Goal: Check status: Check status

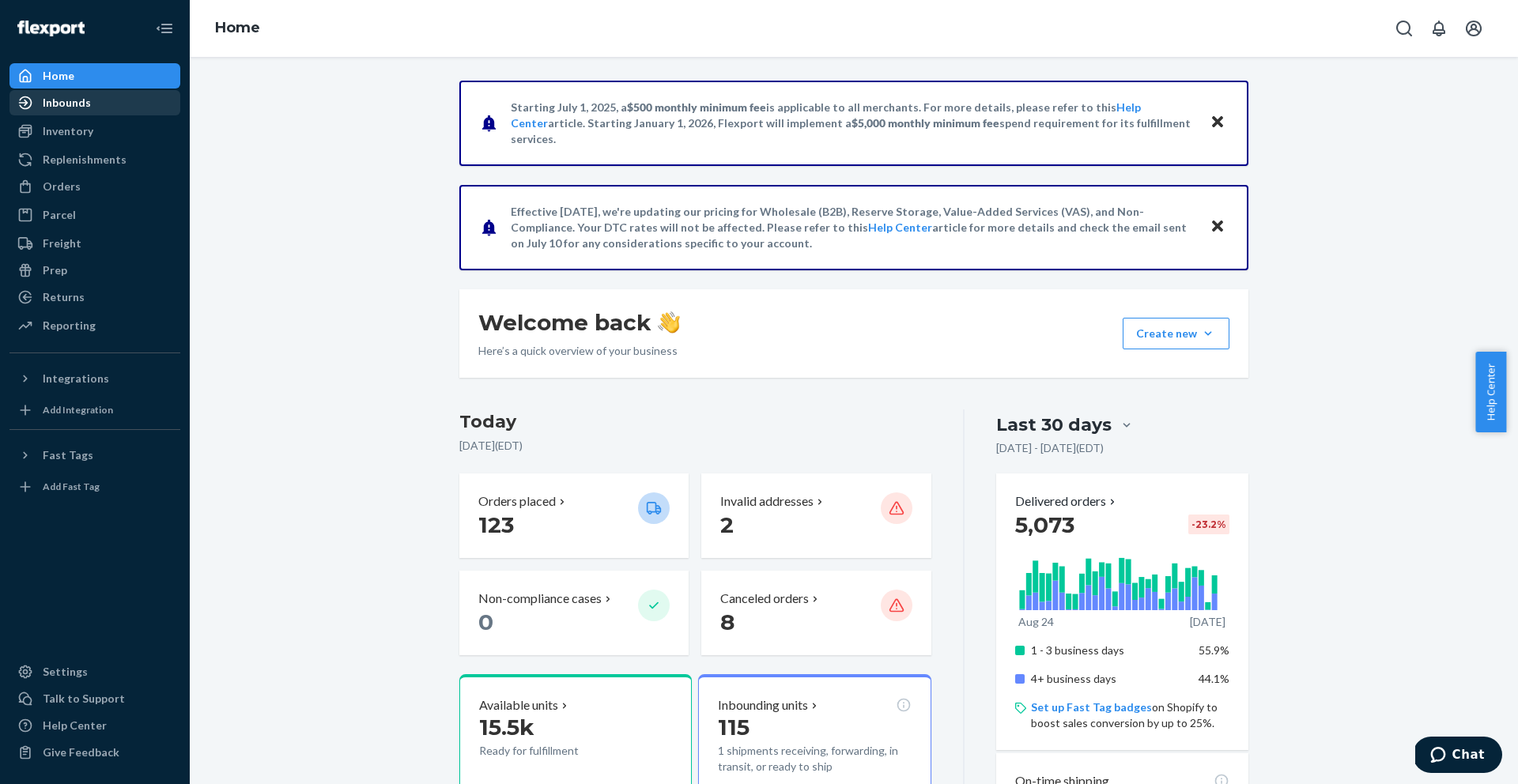
click at [78, 103] on div "Inbounds" at bounding box center [66, 103] width 48 height 16
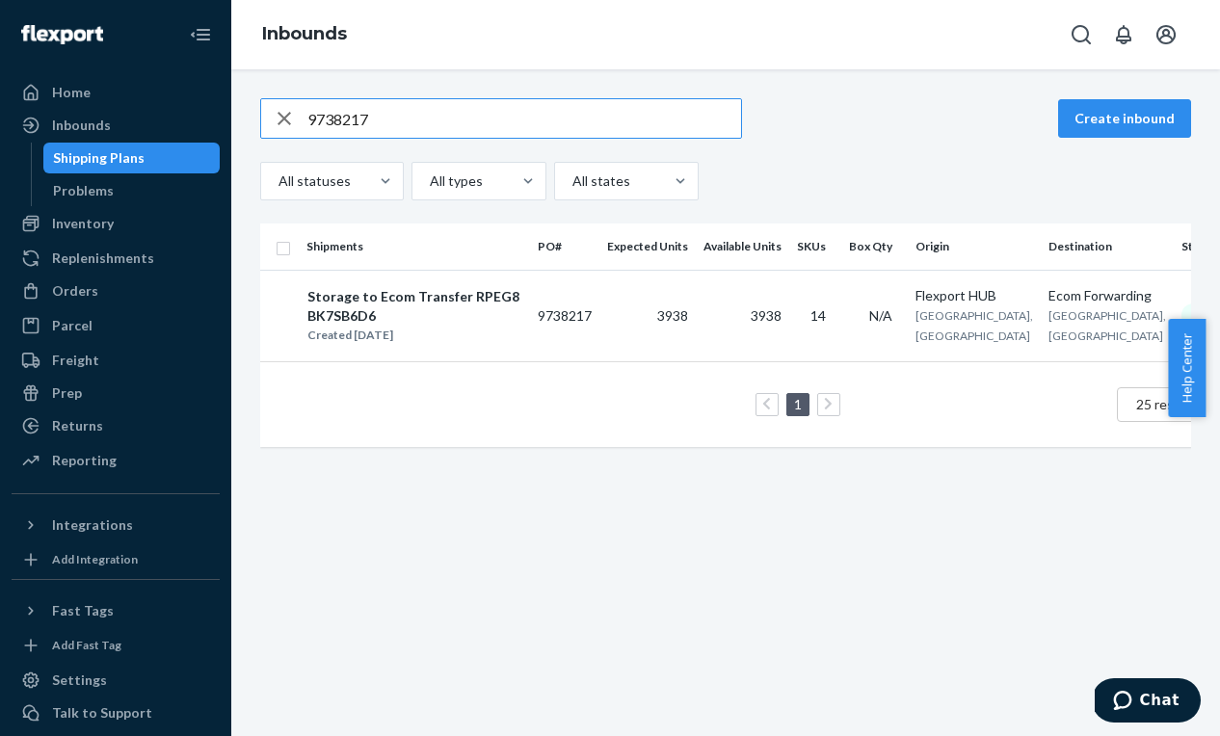
click at [378, 136] on input "9738217" at bounding box center [524, 118] width 434 height 39
paste input "9683"
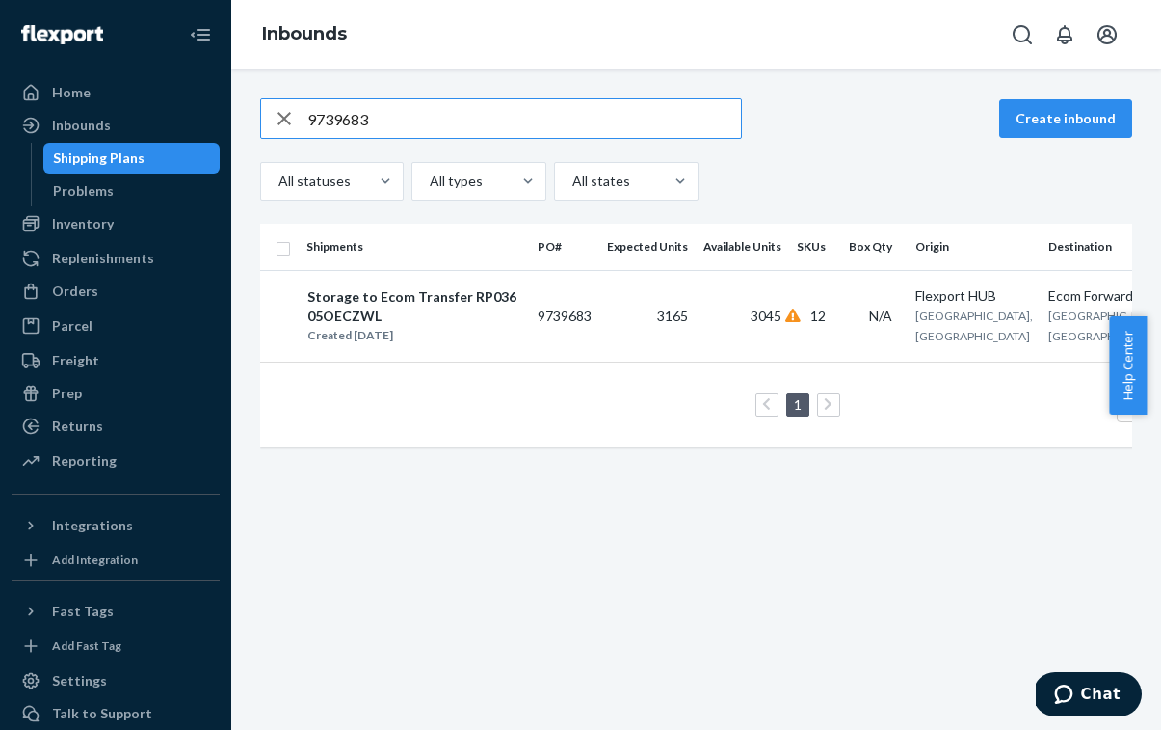
scroll to position [0, 120]
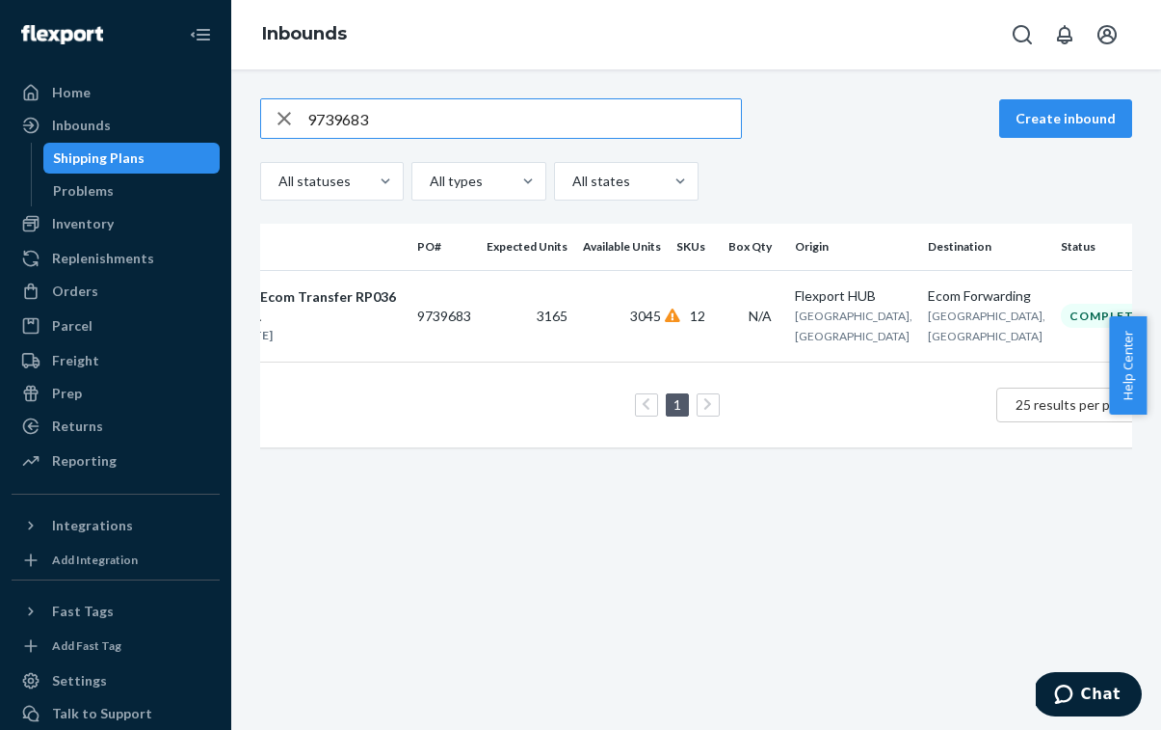
click at [558, 124] on input "9739683" at bounding box center [524, 118] width 434 height 39
paste input "8217"
click at [544, 124] on input "9738217" at bounding box center [524, 118] width 434 height 39
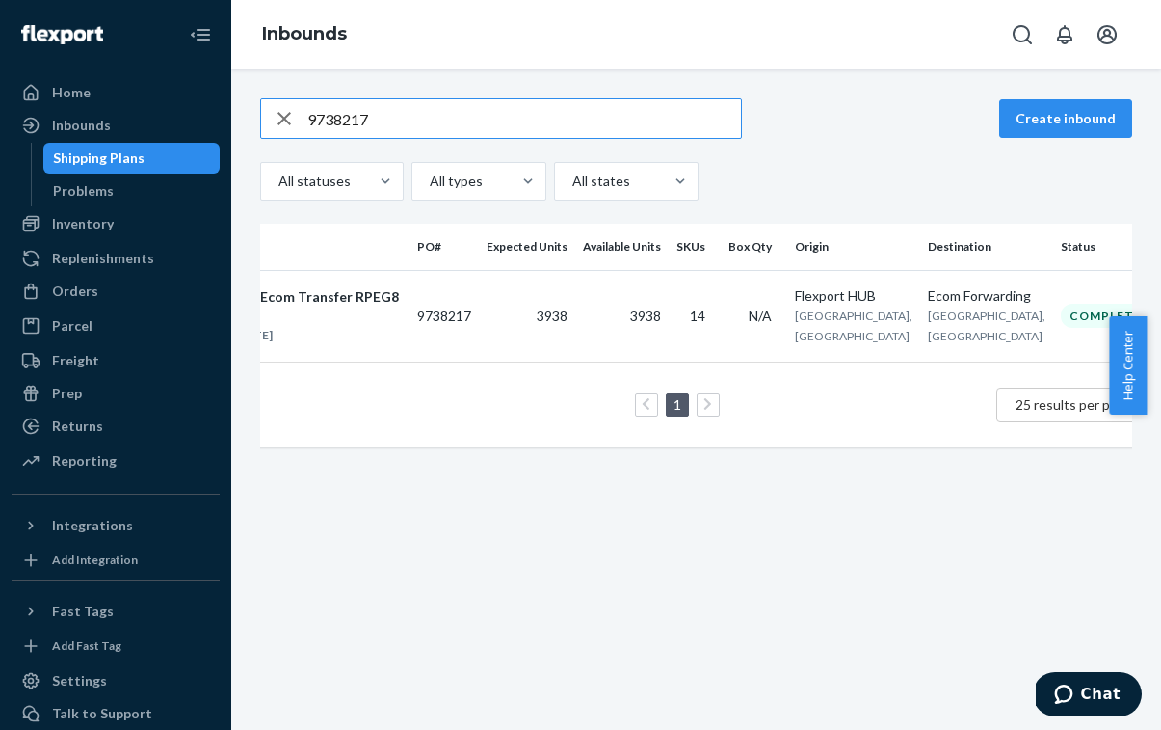
paste input "56549"
click at [479, 107] on input "9756549" at bounding box center [524, 118] width 434 height 39
paste input "99592"
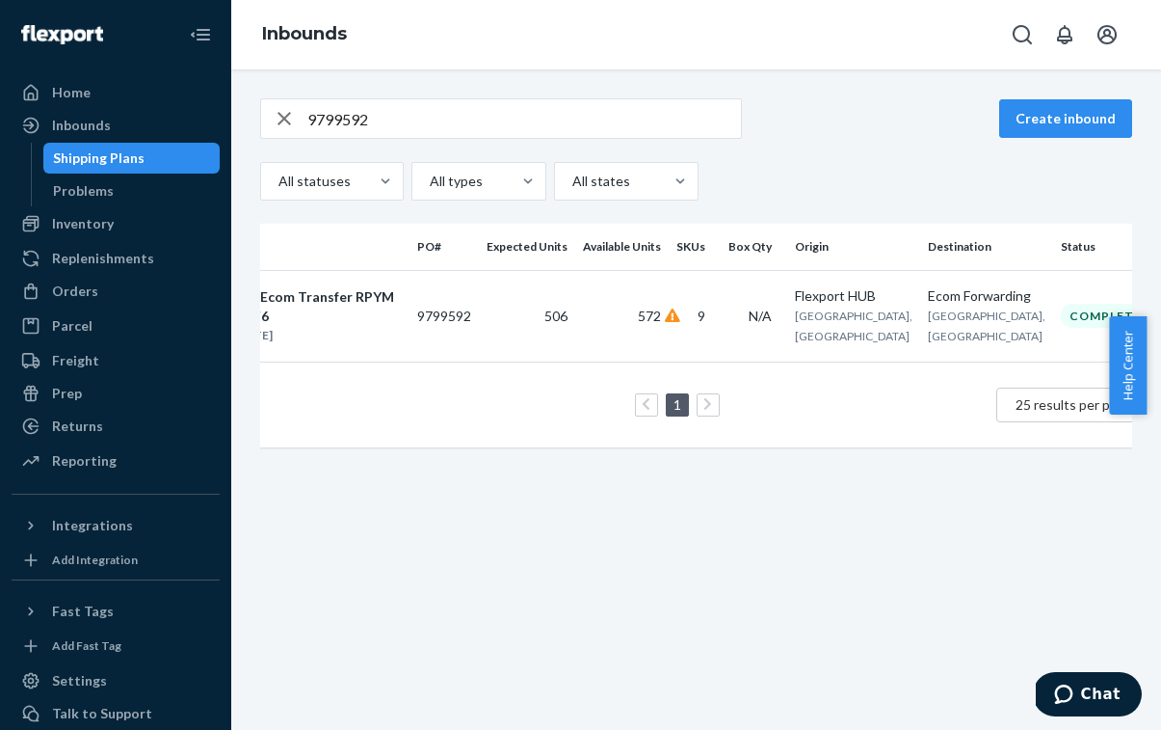
click at [368, 127] on input "9799592" at bounding box center [524, 118] width 434 height 39
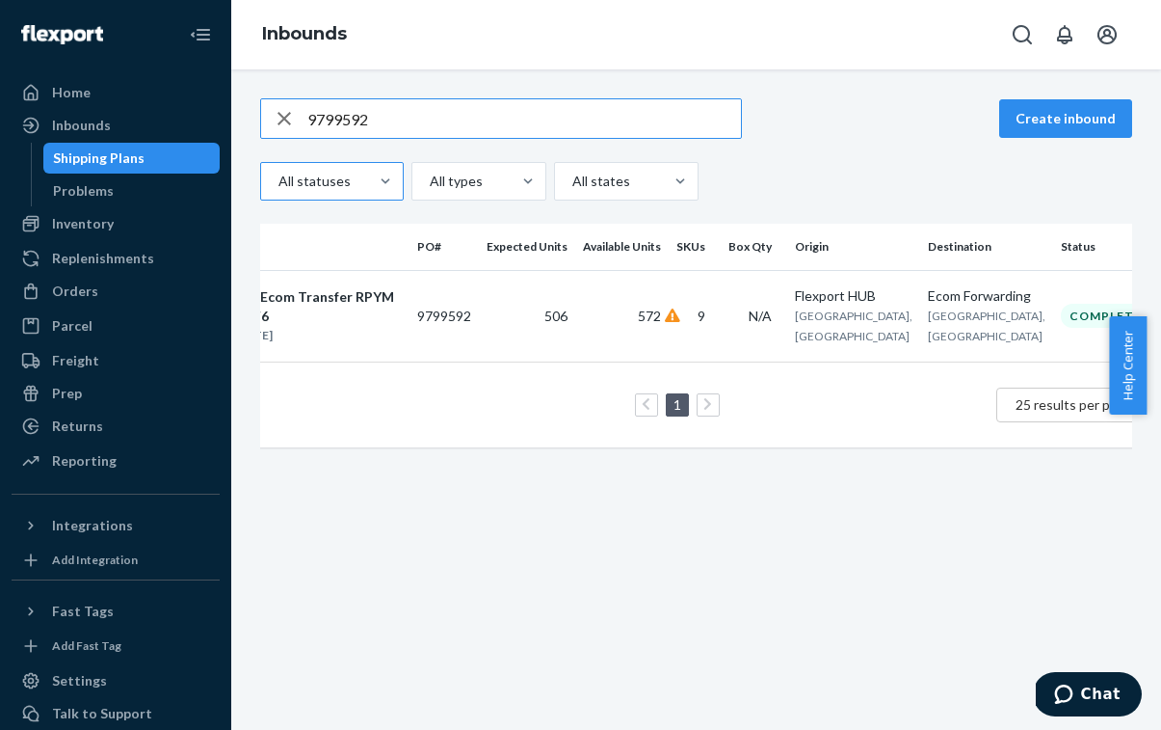
paste input "825506"
type input "9825506"
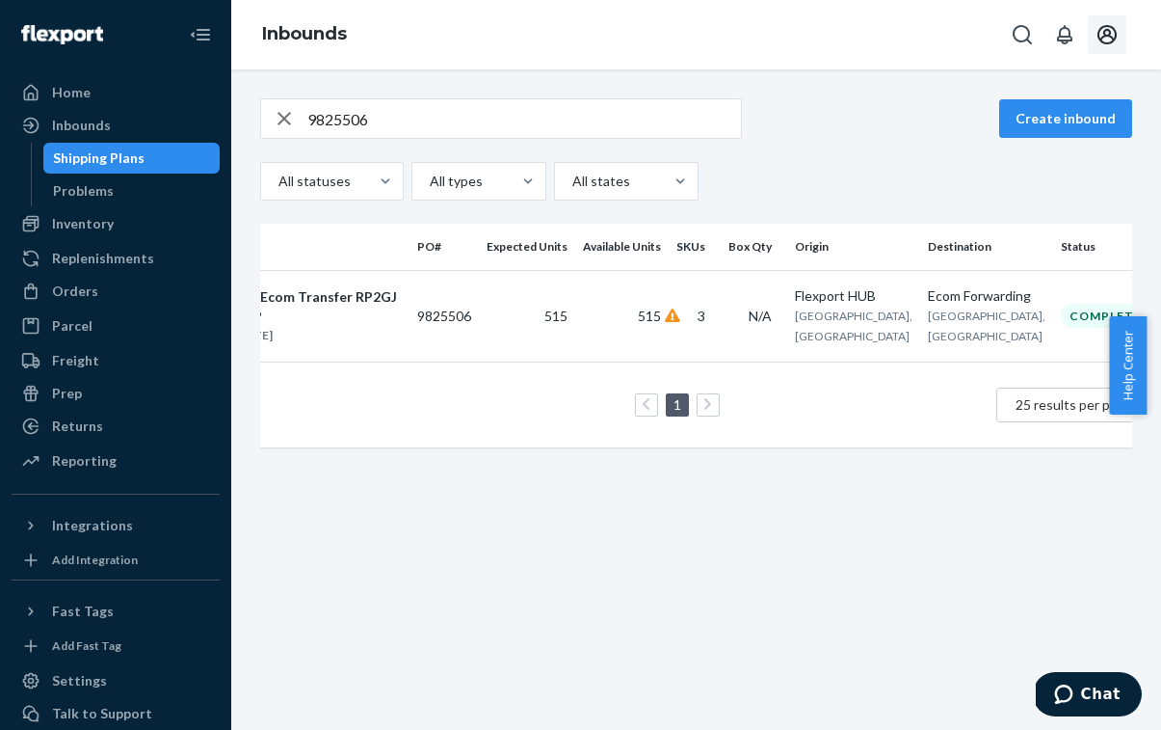
click at [1104, 36] on icon "Open account menu" at bounding box center [1107, 34] width 19 height 19
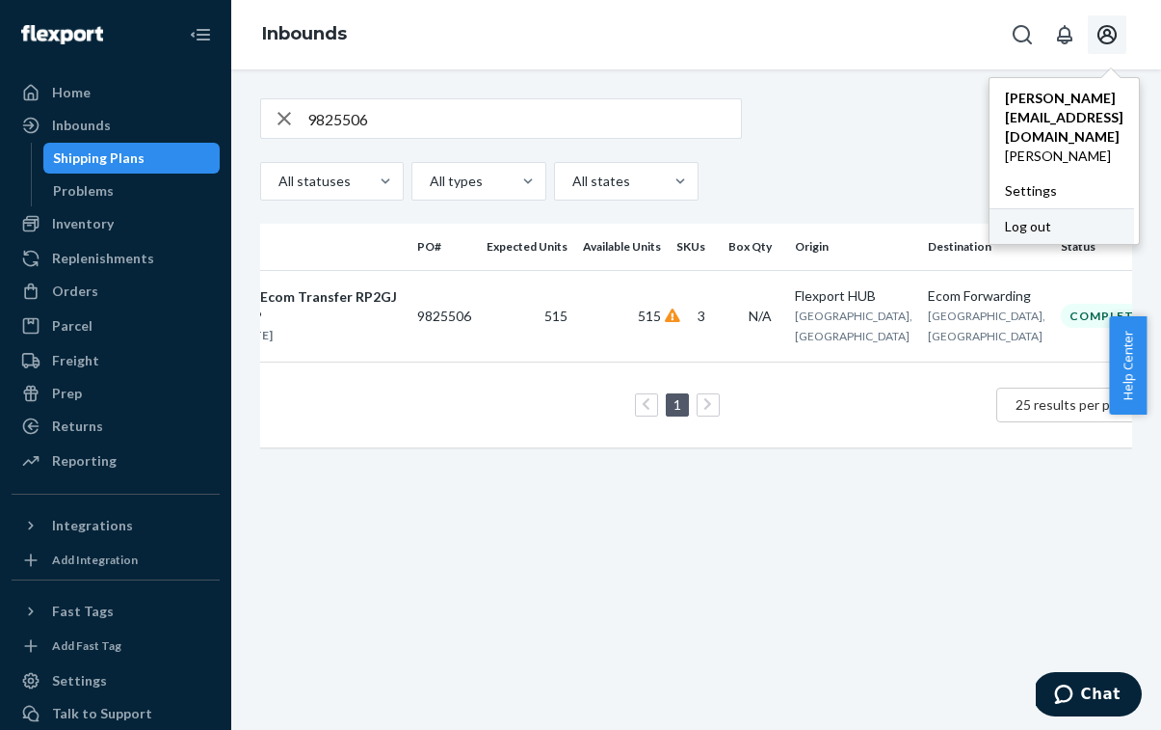
click at [990, 208] on div "Log out" at bounding box center [1062, 226] width 145 height 36
